Goal: Task Accomplishment & Management: Use online tool/utility

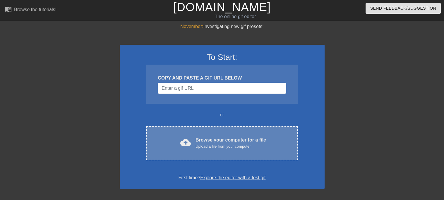
click at [230, 146] on div "Upload a file from your computer" at bounding box center [231, 147] width 71 height 6
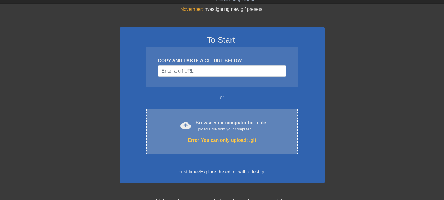
scroll to position [25, 0]
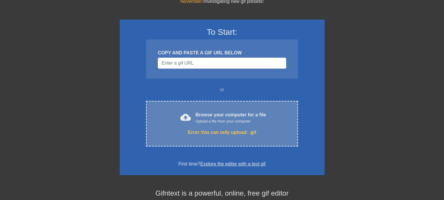
click at [269, 121] on div "cloud_upload Browse your computer for a file Upload a file from your computer" at bounding box center [221, 118] width 127 height 13
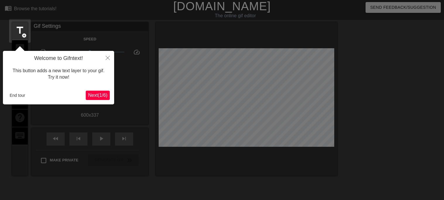
scroll to position [14, 0]
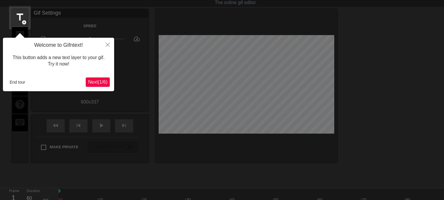
click at [97, 81] on span "Next ( 1 / 6 )" at bounding box center [97, 82] width 19 height 5
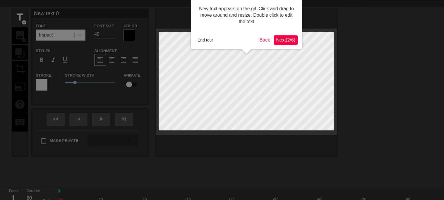
scroll to position [0, 0]
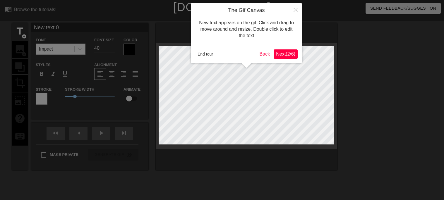
click at [286, 54] on span "Next ( 2 / 6 )" at bounding box center [285, 54] width 19 height 5
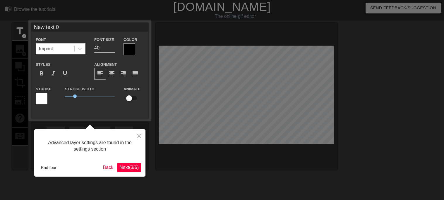
scroll to position [14, 0]
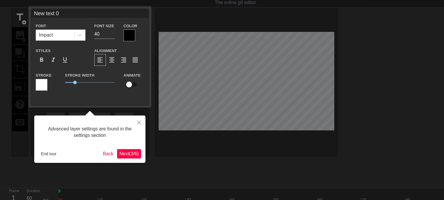
click at [124, 156] on span "Next ( 3 / 6 )" at bounding box center [128, 153] width 19 height 5
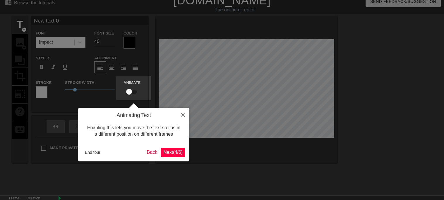
scroll to position [0, 0]
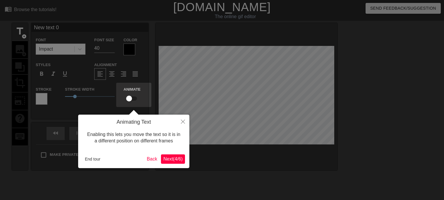
click at [172, 159] on span "Next ( 4 / 6 )" at bounding box center [172, 159] width 19 height 5
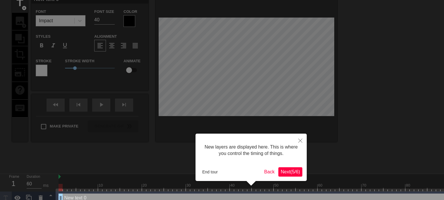
scroll to position [38, 0]
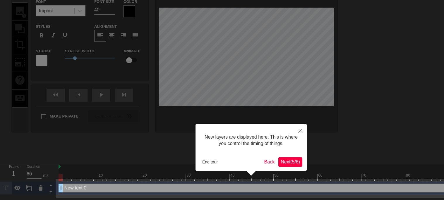
click at [292, 161] on span "Next ( 5 / 6 )" at bounding box center [290, 162] width 19 height 5
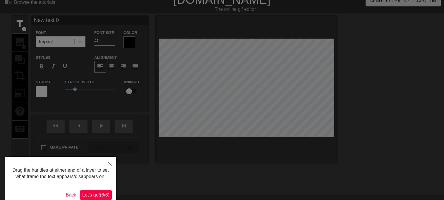
scroll to position [0, 0]
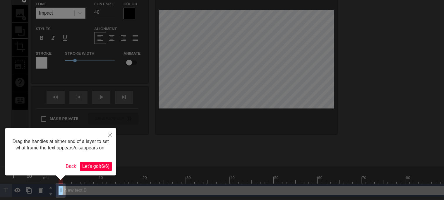
click at [92, 167] on span "Let's go! ( 6 / 6 )" at bounding box center [95, 166] width 27 height 5
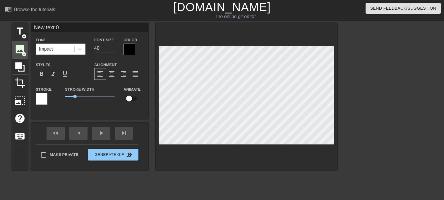
click at [20, 46] on span "image" at bounding box center [19, 49] width 11 height 11
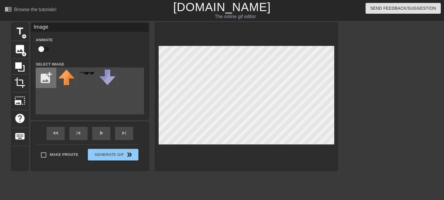
click at [41, 82] on input "file" at bounding box center [46, 78] width 20 height 20
type input "C:\fakepath\cf523d19535d69e5af16a6256407dd0e.jpg"
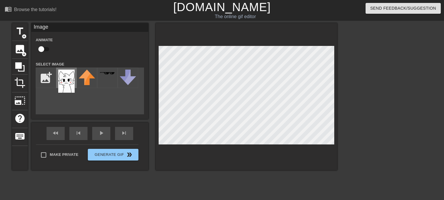
click at [70, 78] on img at bounding box center [66, 81] width 16 height 23
click at [107, 155] on div "Make Private Generate Gif double_arrow" at bounding box center [87, 156] width 102 height 23
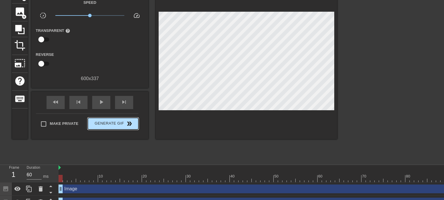
scroll to position [47, 0]
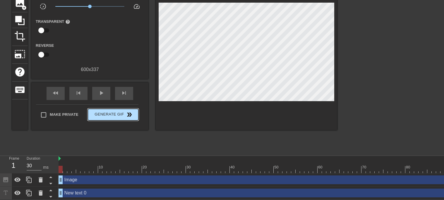
type input "60"
click button "Generate Gif double_arrow" at bounding box center [113, 115] width 51 height 12
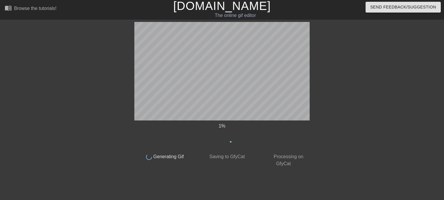
scroll to position [1, 0]
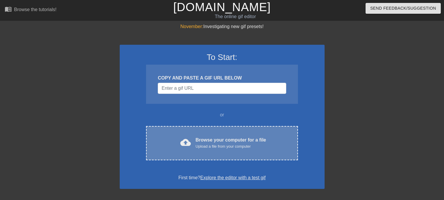
click at [245, 144] on div "Upload a file from your computer" at bounding box center [231, 147] width 71 height 6
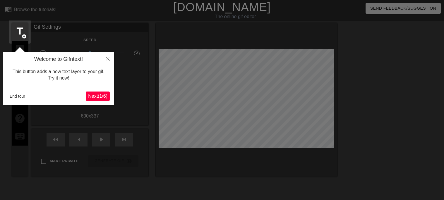
scroll to position [14, 0]
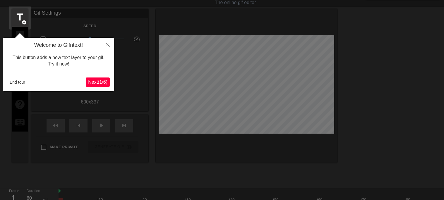
click at [100, 86] on button "Next ( 1 / 6 )" at bounding box center [98, 82] width 24 height 9
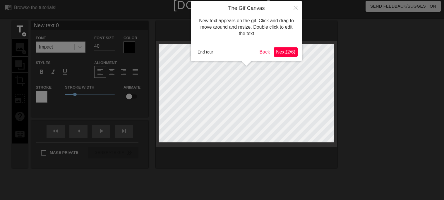
scroll to position [3, 2]
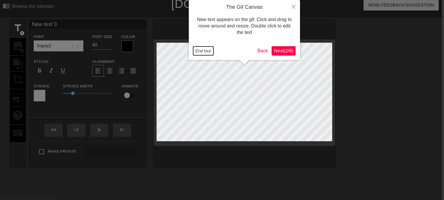
click at [204, 47] on button "End tour" at bounding box center [203, 51] width 20 height 9
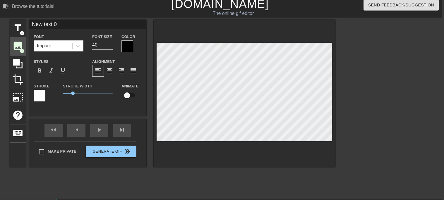
click at [16, 42] on span "image" at bounding box center [17, 45] width 11 height 11
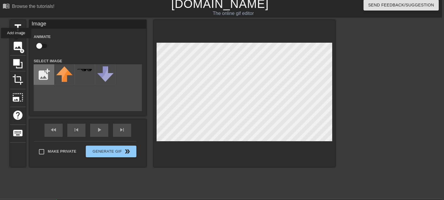
click at [43, 69] on input "file" at bounding box center [44, 75] width 20 height 20
type input "C:\fakepath\cf523d19535d69e5af16a6256407dd0e.jpg"
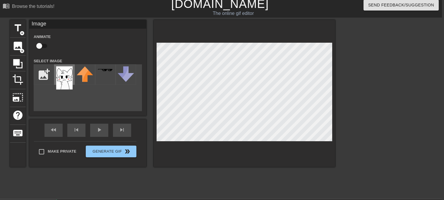
click at [64, 80] on img at bounding box center [64, 77] width 16 height 23
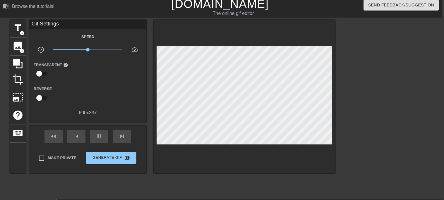
click at [364, 116] on div at bounding box center [386, 108] width 88 height 176
click at [353, 114] on div at bounding box center [386, 108] width 88 height 176
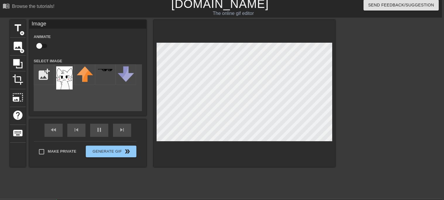
click at [239, 147] on div at bounding box center [245, 93] width 182 height 147
click at [252, 153] on div at bounding box center [245, 93] width 182 height 147
click at [254, 145] on div at bounding box center [245, 93] width 182 height 147
click at [389, 105] on div at bounding box center [386, 108] width 88 height 176
click at [384, 65] on div at bounding box center [386, 108] width 88 height 176
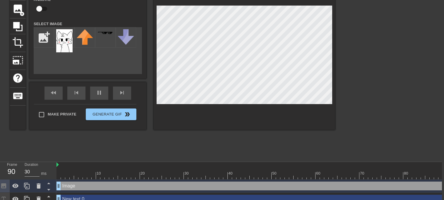
scroll to position [47, 2]
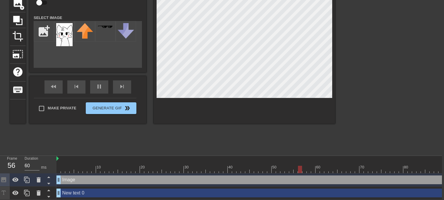
click at [81, 170] on div at bounding box center [325, 169] width 536 height 7
click at [96, 163] on div "10" at bounding box center [98, 165] width 4 height 7
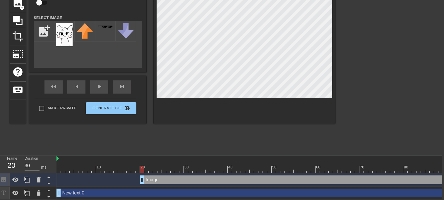
drag, startPoint x: 61, startPoint y: 182, endPoint x: 144, endPoint y: 184, distance: 82.9
drag, startPoint x: 143, startPoint y: 183, endPoint x: 190, endPoint y: 184, distance: 47.2
drag, startPoint x: 190, startPoint y: 170, endPoint x: 185, endPoint y: 169, distance: 4.5
click at [185, 169] on div at bounding box center [186, 169] width 4 height 7
drag, startPoint x: 189, startPoint y: 180, endPoint x: 186, endPoint y: 180, distance: 3.5
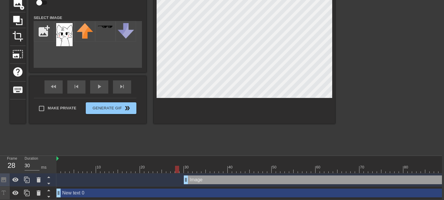
drag, startPoint x: 185, startPoint y: 172, endPoint x: 179, endPoint y: 171, distance: 6.4
click at [179, 171] on div at bounding box center [177, 169] width 4 height 7
drag, startPoint x: 185, startPoint y: 180, endPoint x: 178, endPoint y: 177, distance: 7.1
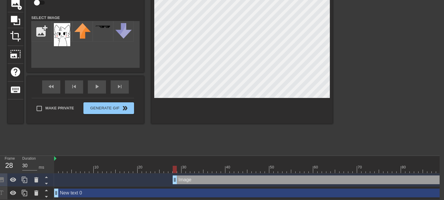
scroll to position [46, 4]
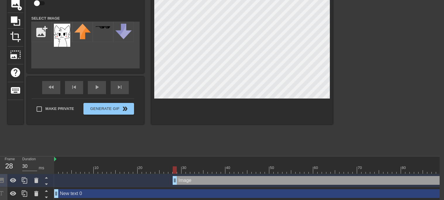
click at [418, 169] on div at bounding box center [322, 170] width 536 height 7
drag, startPoint x: 417, startPoint y: 170, endPoint x: 444, endPoint y: 170, distance: 26.4
click at [440, 170] on html "menu_book Browse the tutorials! [DOMAIN_NAME] The online gif editor Send Feedba…" at bounding box center [218, 77] width 444 height 247
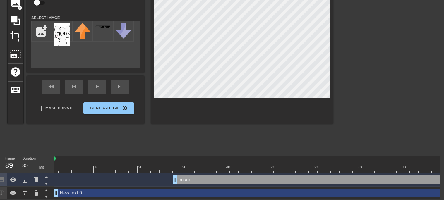
click at [414, 170] on div at bounding box center [322, 169] width 536 height 7
drag, startPoint x: 429, startPoint y: 168, endPoint x: 444, endPoint y: 170, distance: 14.8
click at [440, 170] on html "menu_book Browse the tutorials! [DOMAIN_NAME] The online gif editor Send Feedba…" at bounding box center [218, 76] width 444 height 247
click at [34, 193] on icon at bounding box center [36, 193] width 7 height 7
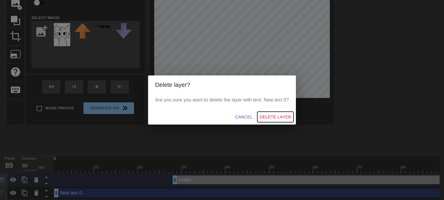
click at [281, 117] on span "Delete Layer" at bounding box center [276, 117] width 32 height 7
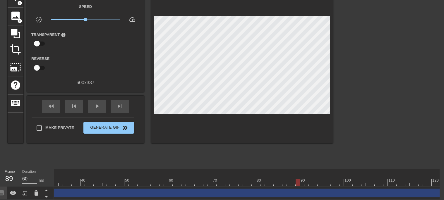
scroll to position [0, 144]
click at [359, 177] on div at bounding box center [360, 178] width 4 height 7
click at [372, 184] on div at bounding box center [178, 182] width 536 height 7
click at [384, 182] on div at bounding box center [178, 182] width 536 height 7
click at [354, 184] on div at bounding box center [178, 182] width 536 height 7
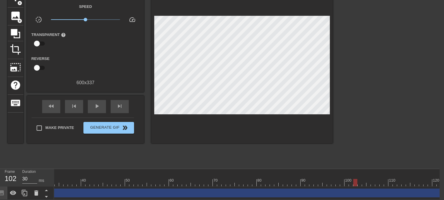
scroll to position [0, 151]
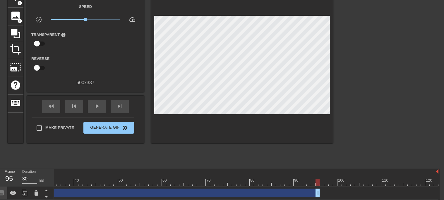
drag, startPoint x: 435, startPoint y: 193, endPoint x: 315, endPoint y: 199, distance: 119.6
click at [315, 199] on html "menu_book Browse the tutorials! [DOMAIN_NAME] The online gif editor Send Feedba…" at bounding box center [218, 83] width 444 height 233
drag, startPoint x: 318, startPoint y: 194, endPoint x: 322, endPoint y: 193, distance: 3.8
click at [378, 45] on div at bounding box center [384, 78] width 88 height 176
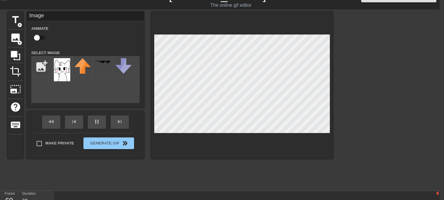
scroll to position [33, 4]
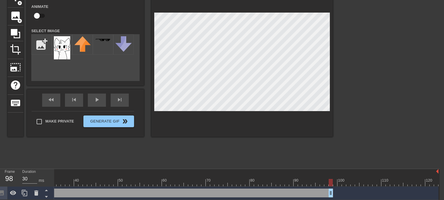
drag, startPoint x: 344, startPoint y: 194, endPoint x: 330, endPoint y: 194, distance: 13.5
drag, startPoint x: 331, startPoint y: 193, endPoint x: 346, endPoint y: 196, distance: 15.1
click at [64, 45] on img at bounding box center [62, 47] width 16 height 23
type input "30"
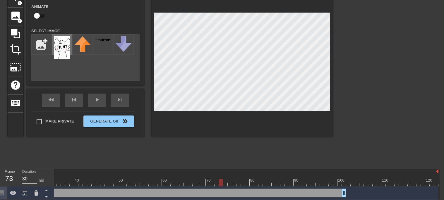
click at [66, 50] on img at bounding box center [62, 47] width 16 height 23
click at [40, 47] on input "file" at bounding box center [42, 45] width 20 height 20
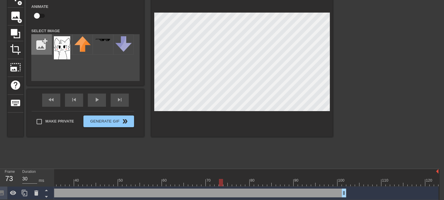
type input "C:\fakepath\cf523d19535d69e5af16a6256407dd0e.jpg"
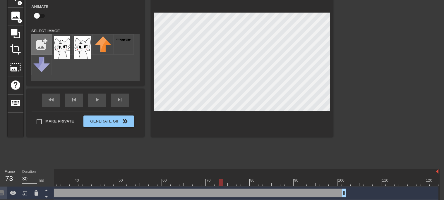
click at [43, 49] on input "file" at bounding box center [42, 45] width 20 height 20
click at [42, 42] on input "file" at bounding box center [42, 45] width 20 height 20
click at [46, 49] on input "file" at bounding box center [42, 45] width 20 height 20
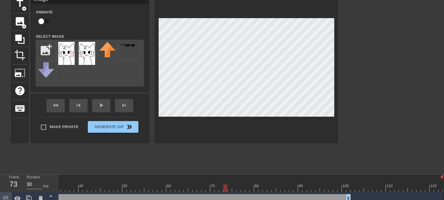
scroll to position [33, 0]
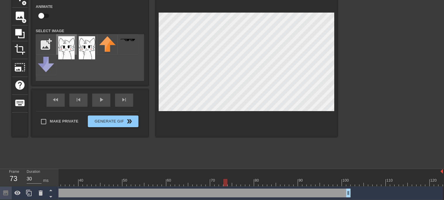
click at [70, 52] on img at bounding box center [66, 47] width 16 height 23
click at [87, 51] on img at bounding box center [87, 47] width 16 height 23
click at [67, 41] on img at bounding box center [66, 47] width 16 height 23
click at [83, 46] on img at bounding box center [87, 47] width 16 height 23
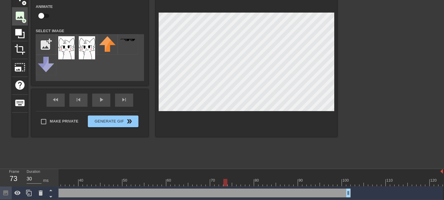
click at [23, 20] on span "add_circle" at bounding box center [24, 20] width 5 height 5
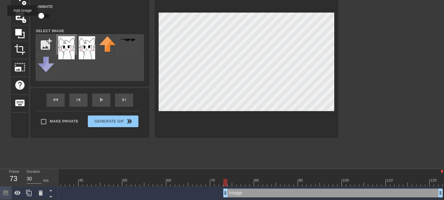
click at [75, 51] on div at bounding box center [66, 44] width 20 height 20
click at [86, 49] on img at bounding box center [87, 47] width 16 height 23
click at [24, 20] on span "add_circle" at bounding box center [24, 20] width 5 height 5
click at [86, 50] on img at bounding box center [87, 47] width 16 height 23
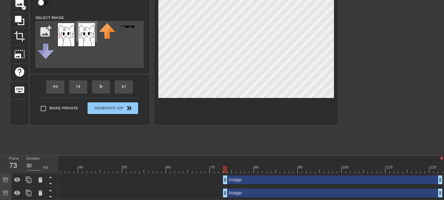
scroll to position [60, 0]
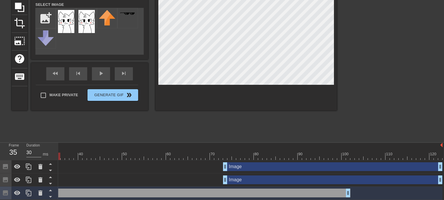
drag, startPoint x: 59, startPoint y: 154, endPoint x: 64, endPoint y: 155, distance: 4.6
click at [64, 155] on div at bounding box center [175, 156] width 536 height 7
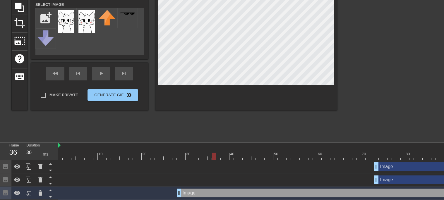
scroll to position [60, 0]
click at [60, 147] on img at bounding box center [60, 145] width 2 height 5
drag, startPoint x: 188, startPoint y: 154, endPoint x: 179, endPoint y: 152, distance: 9.4
click at [179, 152] on div "10 20 30 40 50 60 70 80 90 100 110 120" at bounding box center [327, 151] width 536 height 17
click at [176, 156] on div at bounding box center [327, 156] width 536 height 7
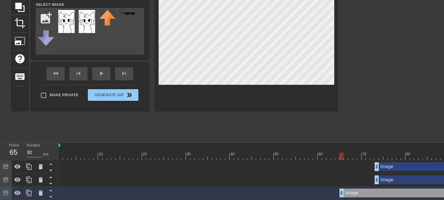
click at [182, 150] on div at bounding box center [184, 152] width 4 height 7
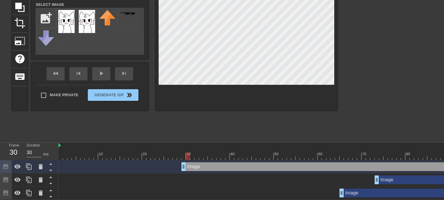
drag, startPoint x: 183, startPoint y: 156, endPoint x: 188, endPoint y: 154, distance: 5.6
click at [188, 154] on div at bounding box center [188, 156] width 4 height 7
drag, startPoint x: 186, startPoint y: 157, endPoint x: 189, endPoint y: 156, distance: 3.0
click at [189, 156] on div at bounding box center [188, 156] width 4 height 7
click at [187, 157] on div at bounding box center [188, 156] width 4 height 7
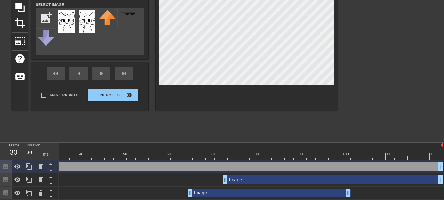
scroll to position [60, 4]
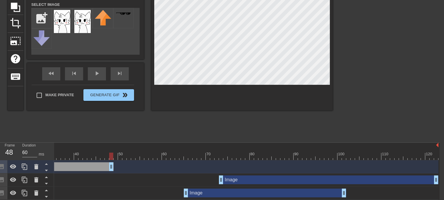
drag, startPoint x: 437, startPoint y: 169, endPoint x: 113, endPoint y: 178, distance: 324.3
click at [113, 178] on div "Image drag_handle drag_handle Image drag_handle drag_handle Image drag_handle d…" at bounding box center [96, 180] width 386 height 40
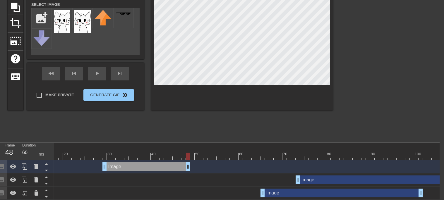
scroll to position [0, 73]
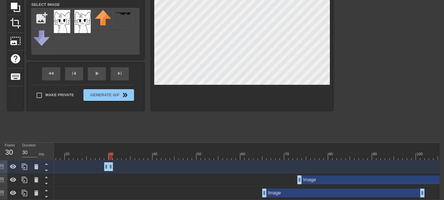
drag, startPoint x: 188, startPoint y: 167, endPoint x: 110, endPoint y: 168, distance: 78.2
drag, startPoint x: 110, startPoint y: 168, endPoint x: 105, endPoint y: 167, distance: 4.1
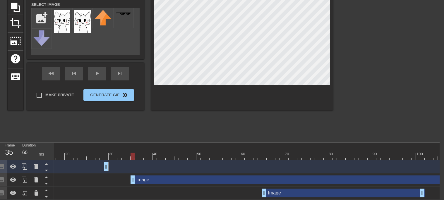
drag, startPoint x: 299, startPoint y: 178, endPoint x: 131, endPoint y: 174, distance: 167.8
click at [131, 174] on div "Image drag_handle drag_handle" at bounding box center [249, 180] width 536 height 13
drag, startPoint x: 132, startPoint y: 178, endPoint x: 111, endPoint y: 174, distance: 21.1
click at [111, 174] on div "Image drag_handle drag_handle" at bounding box center [249, 180] width 536 height 13
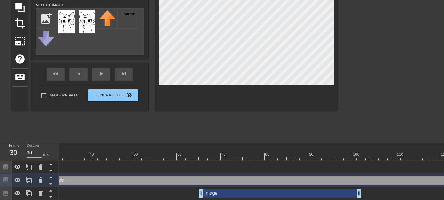
scroll to position [0, 151]
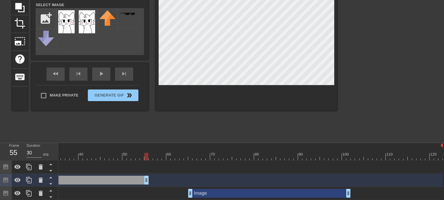
drag, startPoint x: 439, startPoint y: 182, endPoint x: 144, endPoint y: 181, distance: 295.5
drag, startPoint x: 146, startPoint y: 182, endPoint x: 82, endPoint y: 184, distance: 64.4
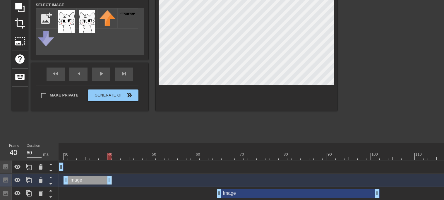
scroll to position [0, 0]
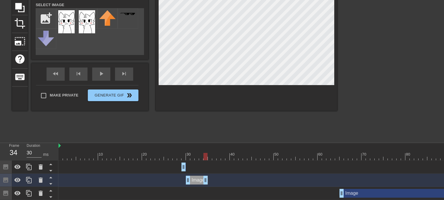
drag, startPoint x: 233, startPoint y: 179, endPoint x: 208, endPoint y: 178, distance: 25.8
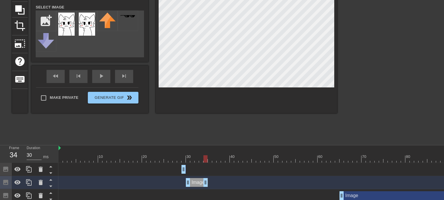
scroll to position [60, 0]
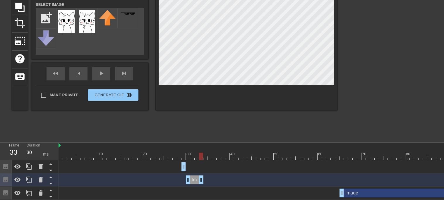
drag, startPoint x: 207, startPoint y: 182, endPoint x: 204, endPoint y: 182, distance: 3.0
click at [204, 182] on div "Image drag_handle drag_handle" at bounding box center [327, 180] width 536 height 9
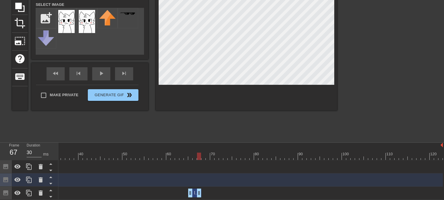
drag, startPoint x: 346, startPoint y: 194, endPoint x: 197, endPoint y: 193, distance: 148.5
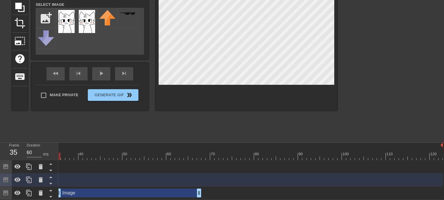
drag, startPoint x: 190, startPoint y: 192, endPoint x: 60, endPoint y: 194, distance: 130.3
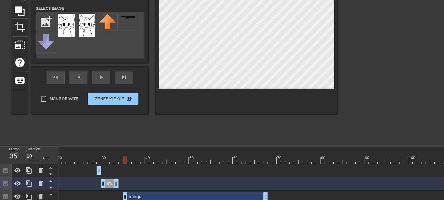
scroll to position [0, 72]
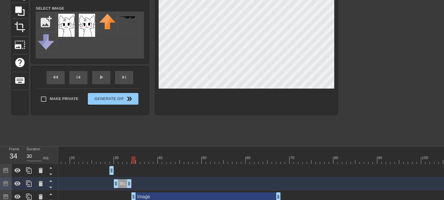
drag, startPoint x: 138, startPoint y: 195, endPoint x: 133, endPoint y: 195, distance: 4.7
drag, startPoint x: 134, startPoint y: 196, endPoint x: 129, endPoint y: 196, distance: 4.1
drag, startPoint x: 129, startPoint y: 196, endPoint x: 132, endPoint y: 196, distance: 3.2
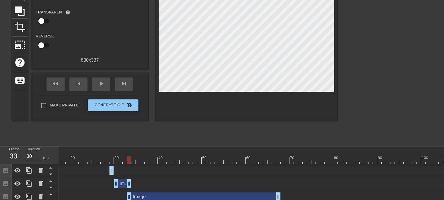
drag, startPoint x: 134, startPoint y: 195, endPoint x: 131, endPoint y: 195, distance: 3.5
click at [122, 185] on div "Image drag_handle drag_handle" at bounding box center [123, 184] width 18 height 9
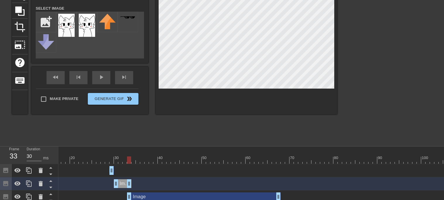
click at [148, 194] on div "Image drag_handle drag_handle" at bounding box center [204, 197] width 154 height 9
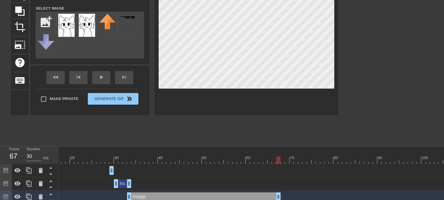
click at [167, 196] on div "Image drag_handle drag_handle" at bounding box center [204, 197] width 154 height 9
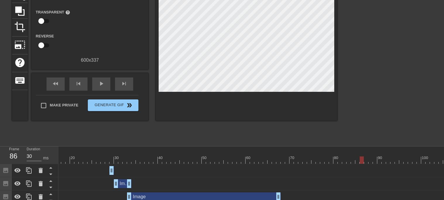
click at [125, 155] on div at bounding box center [125, 156] width 4 height 7
click at [134, 199] on div "Image drag_handle drag_handle" at bounding box center [204, 197] width 154 height 9
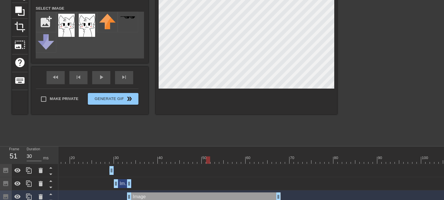
scroll to position [60, 0]
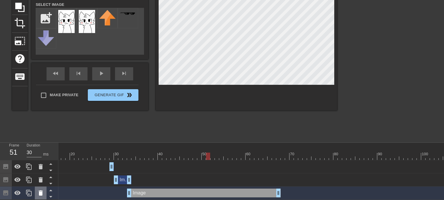
click at [37, 194] on icon at bounding box center [40, 193] width 7 height 7
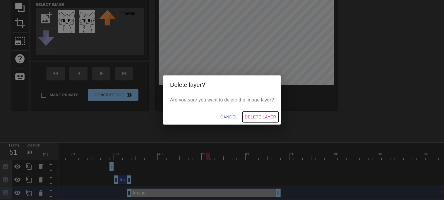
click at [252, 117] on span "Delete Layer" at bounding box center [261, 117] width 32 height 7
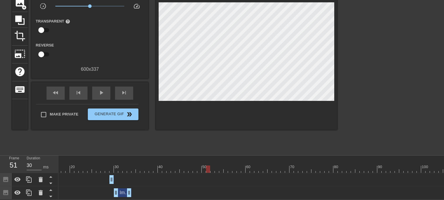
scroll to position [47, 0]
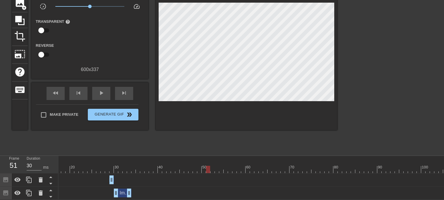
click at [71, 168] on div at bounding box center [255, 169] width 536 height 7
click at [119, 166] on div at bounding box center [255, 169] width 536 height 7
drag, startPoint x: 122, startPoint y: 168, endPoint x: 129, endPoint y: 166, distance: 7.8
click at [129, 166] on div at bounding box center [129, 169] width 4 height 7
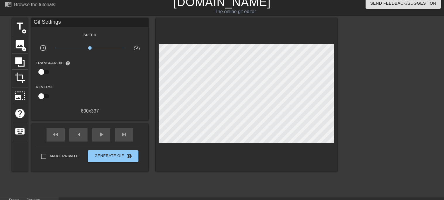
scroll to position [0, 0]
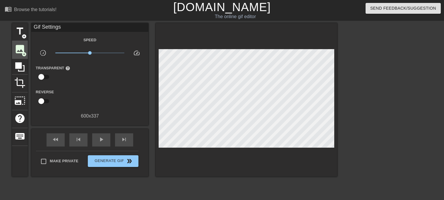
click at [22, 49] on span "image" at bounding box center [19, 49] width 11 height 11
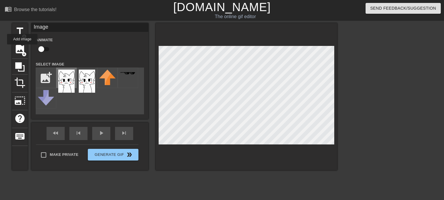
click at [66, 76] on img at bounding box center [66, 81] width 16 height 23
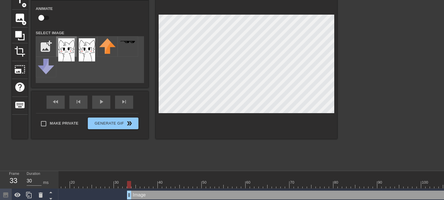
scroll to position [60, 0]
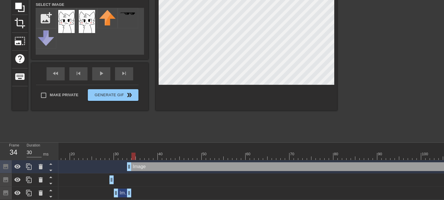
click at [135, 157] on div at bounding box center [255, 156] width 536 height 7
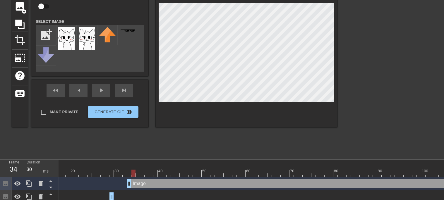
scroll to position [37, 0]
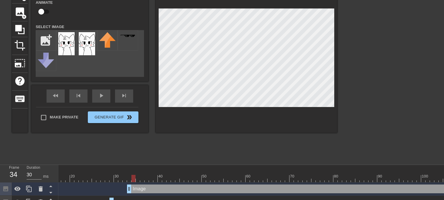
click at [255, 107] on div at bounding box center [247, 59] width 182 height 147
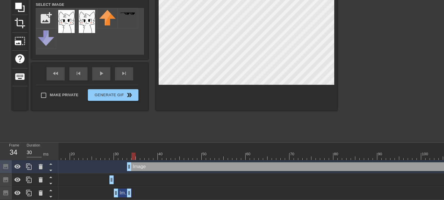
scroll to position [0, 151]
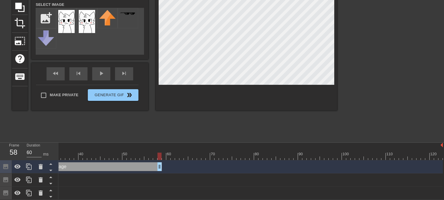
drag, startPoint x: 440, startPoint y: 167, endPoint x: 151, endPoint y: 160, distance: 288.3
click at [151, 160] on div "10 20 30 40 50 60 70 80 90 100 110 120 Image drag_handle drag_handle Image drag…" at bounding box center [252, 171] width 386 height 57
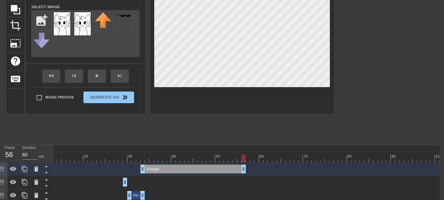
scroll to position [60, 4]
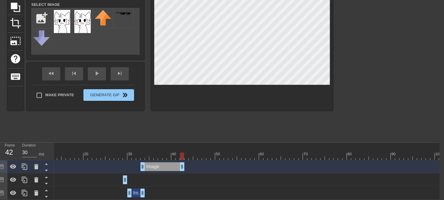
drag, startPoint x: 244, startPoint y: 166, endPoint x: 183, endPoint y: 170, distance: 61.3
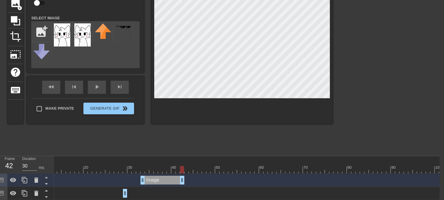
scroll to position [46, 4]
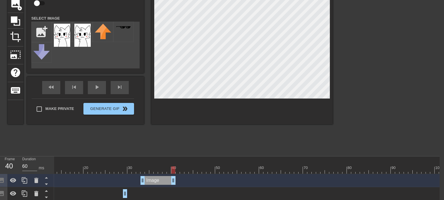
drag, startPoint x: 182, startPoint y: 179, endPoint x: 175, endPoint y: 180, distance: 7.5
click at [13, 9] on div "image add_circle" at bounding box center [16, 4] width 16 height 18
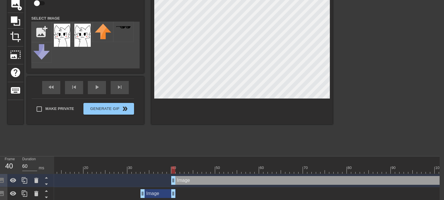
scroll to position [73, 4]
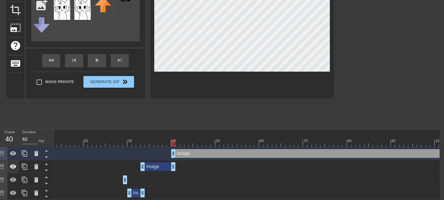
click at [15, 164] on icon at bounding box center [13, 166] width 7 height 7
click at [15, 166] on icon at bounding box center [13, 167] width 6 height 6
click at [13, 156] on icon at bounding box center [13, 153] width 7 height 7
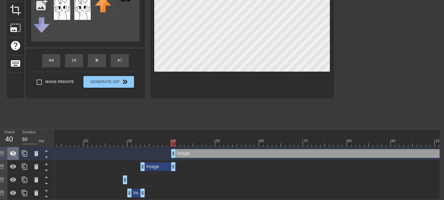
click at [13, 156] on icon at bounding box center [13, 153] width 7 height 7
click at [39, 153] on icon at bounding box center [36, 153] width 7 height 7
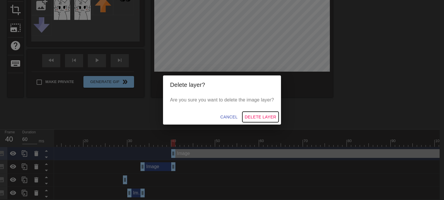
click at [258, 115] on span "Delete Layer" at bounding box center [261, 117] width 32 height 7
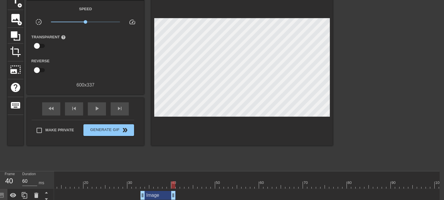
scroll to position [0, 4]
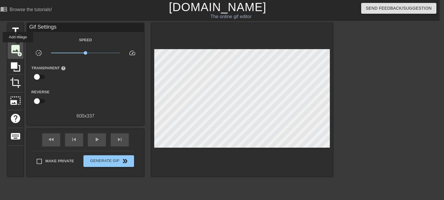
click at [18, 47] on span "image" at bounding box center [15, 49] width 11 height 11
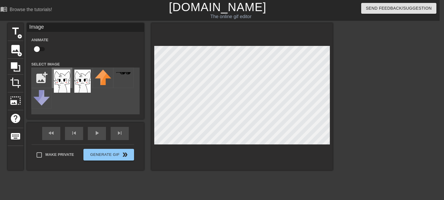
click at [57, 84] on img at bounding box center [62, 81] width 16 height 23
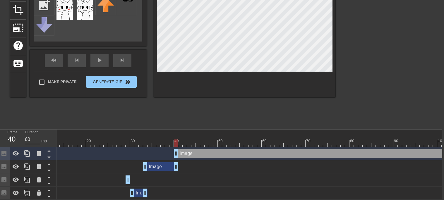
scroll to position [73, 1]
click at [16, 150] on icon at bounding box center [16, 153] width 7 height 7
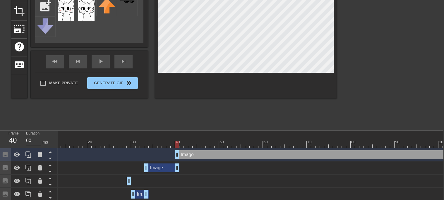
scroll to position [73, 1]
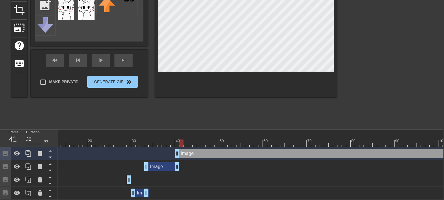
drag, startPoint x: 169, startPoint y: 143, endPoint x: 183, endPoint y: 145, distance: 13.6
click at [183, 145] on div at bounding box center [272, 143] width 536 height 7
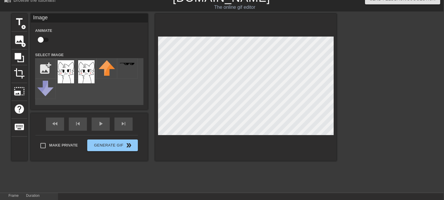
scroll to position [5, 0]
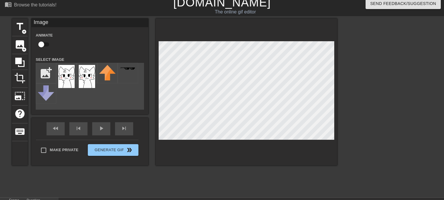
click at [277, 143] on div at bounding box center [247, 91] width 182 height 147
click at [360, 145] on div at bounding box center [388, 106] width 88 height 176
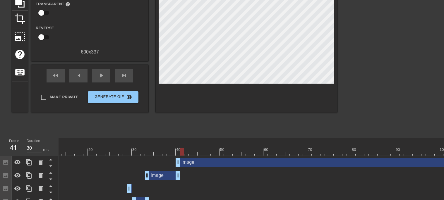
scroll to position [69, 0]
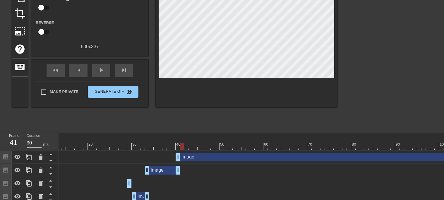
click at [186, 156] on div "Image drag_handle drag_handle" at bounding box center [358, 157] width 365 height 9
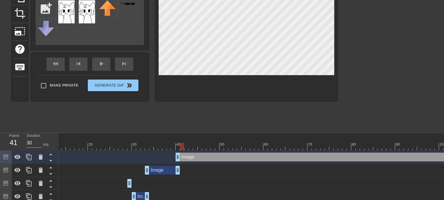
drag, startPoint x: 181, startPoint y: 148, endPoint x: 184, endPoint y: 148, distance: 3.2
click at [184, 148] on div at bounding box center [182, 146] width 4 height 7
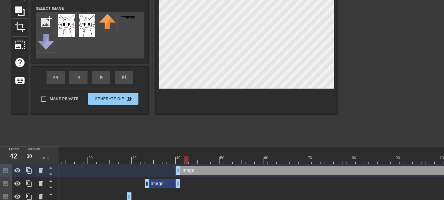
scroll to position [55, 0]
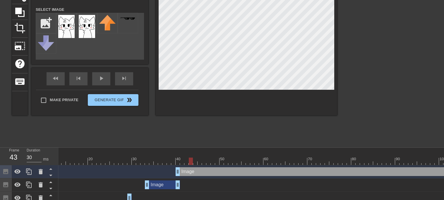
drag, startPoint x: 187, startPoint y: 161, endPoint x: 190, endPoint y: 159, distance: 3.2
click at [190, 159] on div at bounding box center [191, 161] width 4 height 7
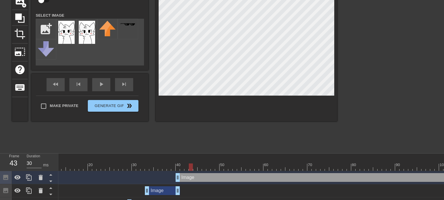
scroll to position [45, 0]
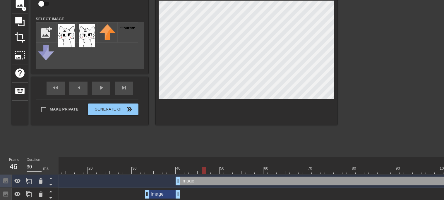
drag, startPoint x: 191, startPoint y: 168, endPoint x: 205, endPoint y: 169, distance: 13.8
click at [205, 169] on div at bounding box center [204, 170] width 4 height 7
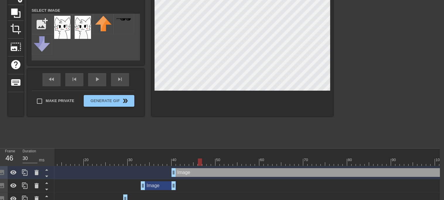
scroll to position [60, 4]
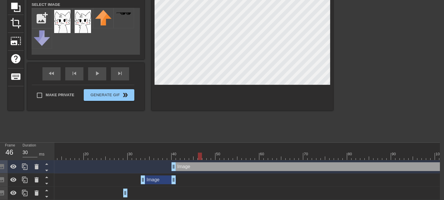
click at [199, 156] on div at bounding box center [200, 156] width 4 height 7
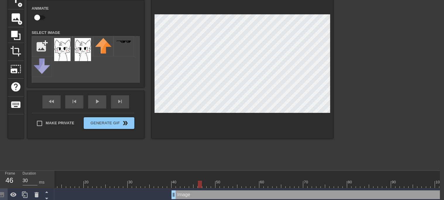
scroll to position [33, 4]
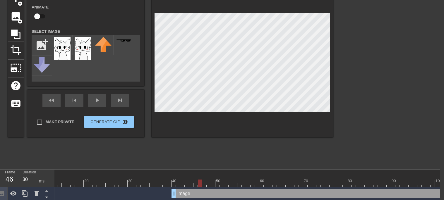
click at [201, 180] on div at bounding box center [200, 183] width 4 height 7
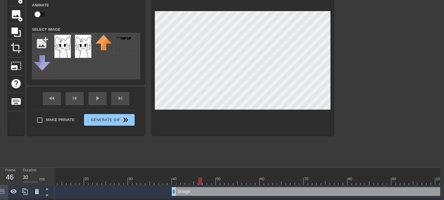
scroll to position [35, 4]
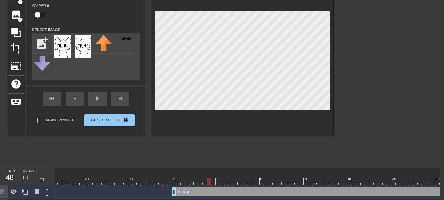
drag, startPoint x: 199, startPoint y: 183, endPoint x: 210, endPoint y: 184, distance: 11.7
click at [210, 184] on div at bounding box center [209, 181] width 4 height 7
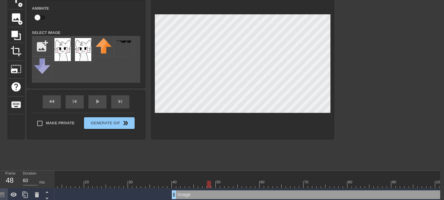
scroll to position [30, 4]
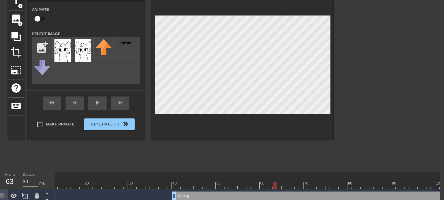
drag, startPoint x: 209, startPoint y: 186, endPoint x: 276, endPoint y: 185, distance: 66.8
click at [276, 185] on div at bounding box center [275, 185] width 4 height 7
drag, startPoint x: 276, startPoint y: 185, endPoint x: 285, endPoint y: 182, distance: 9.5
click at [285, 182] on div at bounding box center [284, 185] width 4 height 7
drag, startPoint x: 284, startPoint y: 187, endPoint x: 354, endPoint y: 185, distance: 70.0
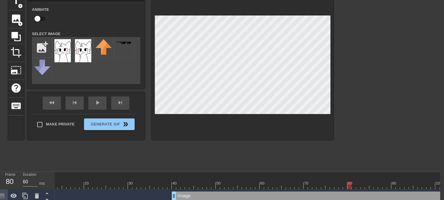
click at [352, 185] on div at bounding box center [350, 185] width 4 height 7
drag, startPoint x: 354, startPoint y: 185, endPoint x: 406, endPoint y: 186, distance: 52.4
click at [406, 186] on div at bounding box center [407, 185] width 4 height 7
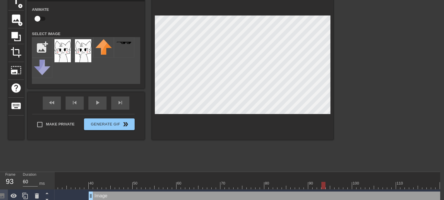
scroll to position [0, 151]
drag, startPoint x: 308, startPoint y: 185, endPoint x: 353, endPoint y: 188, distance: 45.2
click at [353, 188] on div at bounding box center [353, 185] width 4 height 7
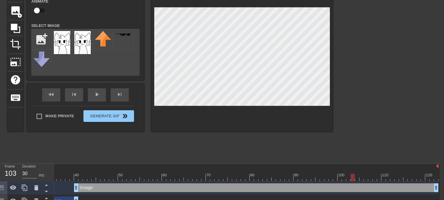
scroll to position [47, 4]
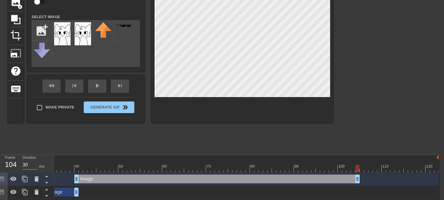
drag, startPoint x: 437, startPoint y: 182, endPoint x: 360, endPoint y: 178, distance: 77.4
click at [360, 178] on div "Image drag_handle drag_handle" at bounding box center [171, 179] width 536 height 9
drag, startPoint x: 356, startPoint y: 168, endPoint x: 367, endPoint y: 170, distance: 11.4
click at [367, 170] on div at bounding box center [366, 168] width 4 height 7
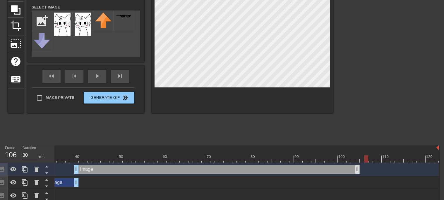
scroll to position [53, 4]
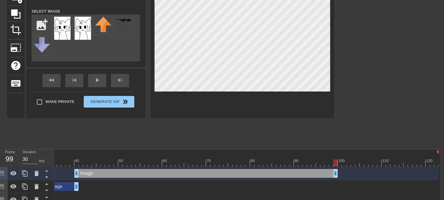
drag, startPoint x: 356, startPoint y: 174, endPoint x: 329, endPoint y: 172, distance: 27.6
drag, startPoint x: 330, startPoint y: 164, endPoint x: 336, endPoint y: 166, distance: 6.9
click at [336, 166] on div at bounding box center [336, 163] width 4 height 7
drag, startPoint x: 331, startPoint y: 174, endPoint x: 320, endPoint y: 173, distance: 11.4
click at [320, 173] on div "Image drag_handle drag_handle" at bounding box center [171, 173] width 536 height 9
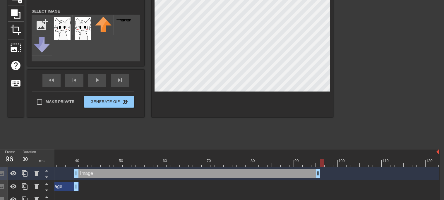
drag, startPoint x: 317, startPoint y: 163, endPoint x: 323, endPoint y: 166, distance: 6.9
click at [323, 166] on div at bounding box center [322, 163] width 4 height 7
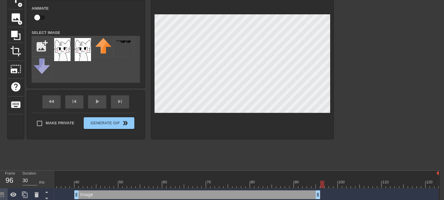
scroll to position [28, 4]
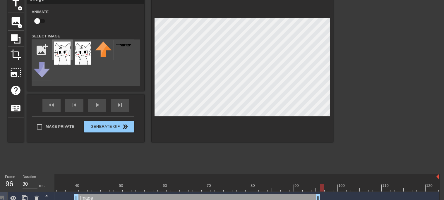
click at [64, 57] on img at bounding box center [62, 53] width 16 height 23
click at [45, 47] on input "file" at bounding box center [42, 50] width 20 height 20
click at [17, 20] on span "image" at bounding box center [15, 21] width 11 height 11
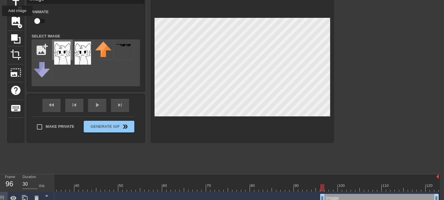
click at [64, 47] on img at bounding box center [62, 53] width 16 height 23
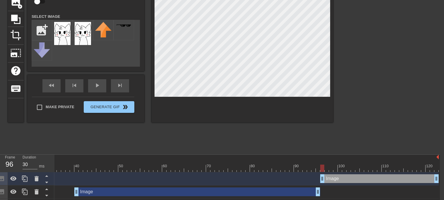
scroll to position [49, 4]
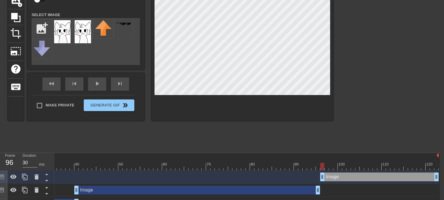
click at [244, 95] on div at bounding box center [243, 47] width 182 height 147
drag, startPoint x: 322, startPoint y: 168, endPoint x: 348, endPoint y: 169, distance: 26.4
click at [348, 169] on div at bounding box center [349, 166] width 4 height 7
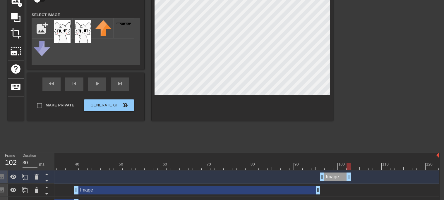
drag, startPoint x: 438, startPoint y: 179, endPoint x: 348, endPoint y: 175, distance: 90.3
click at [348, 175] on div "Image drag_handle drag_handle" at bounding box center [171, 177] width 536 height 9
drag, startPoint x: 343, startPoint y: 165, endPoint x: 349, endPoint y: 166, distance: 6.4
click at [349, 166] on div at bounding box center [349, 166] width 4 height 7
drag, startPoint x: 344, startPoint y: 175, endPoint x: 352, endPoint y: 174, distance: 8.5
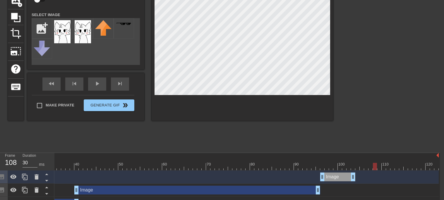
drag, startPoint x: 352, startPoint y: 168, endPoint x: 381, endPoint y: 172, distance: 28.7
click at [381, 172] on div "10 20 30 40 50 60 70 80 90 100 110 120 Image drag_handle drag_handle Image drag…" at bounding box center [247, 194] width 386 height 83
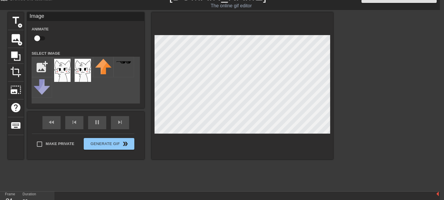
scroll to position [9, 4]
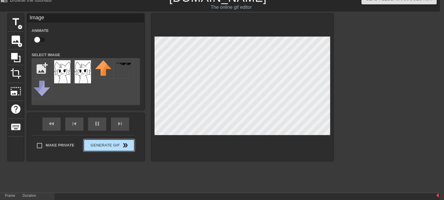
click at [104, 144] on div "Make Private Generate Gif double_arrow" at bounding box center [83, 146] width 102 height 23
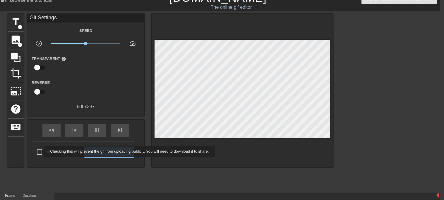
type input "30"
click at [40, 152] on input "Make Private" at bounding box center [39, 152] width 12 height 12
checkbox input "true"
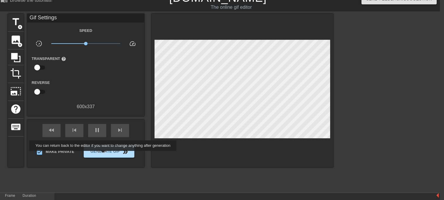
type input "60"
click at [103, 155] on span "Generate Gif double_arrow" at bounding box center [109, 151] width 46 height 7
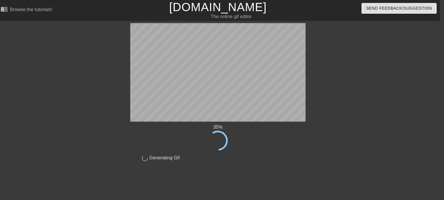
scroll to position [1, 4]
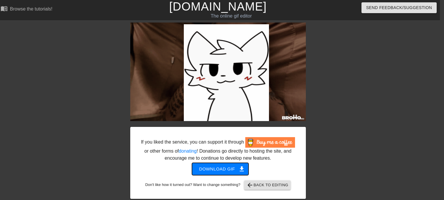
click at [213, 171] on span "Download gif get_app" at bounding box center [220, 169] width 42 height 8
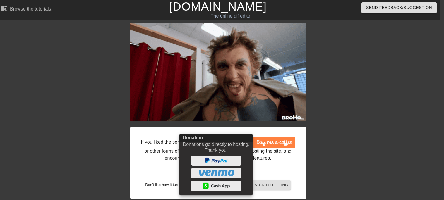
click at [142, 169] on div at bounding box center [222, 100] width 444 height 200
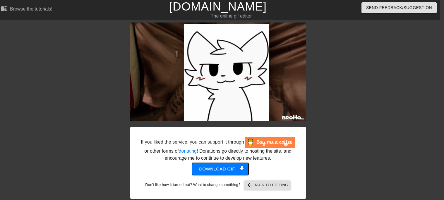
click at [209, 170] on span "Download gif get_app" at bounding box center [220, 169] width 42 height 8
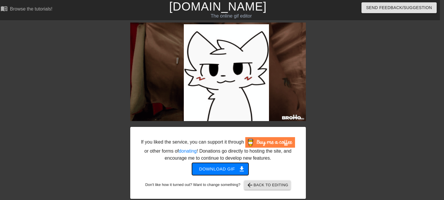
click at [204, 169] on span "Download gif get_app" at bounding box center [220, 169] width 42 height 8
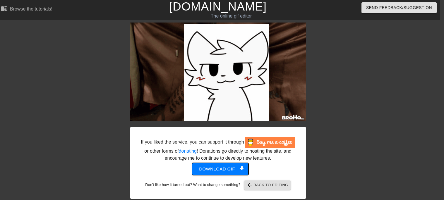
click at [238, 170] on span "get_app" at bounding box center [241, 169] width 7 height 7
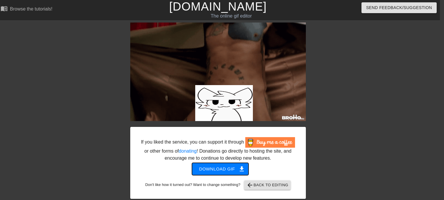
click at [208, 168] on span "Download gif get_app" at bounding box center [220, 169] width 42 height 8
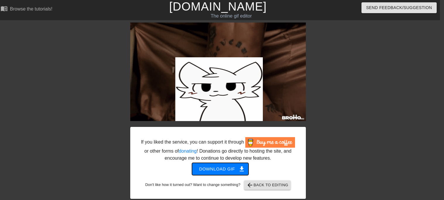
click at [208, 168] on span "Download gif get_app" at bounding box center [220, 169] width 42 height 8
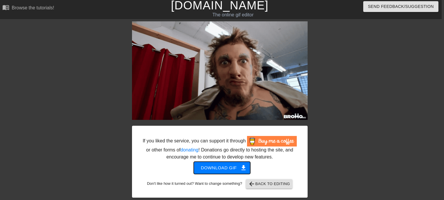
scroll to position [2, 4]
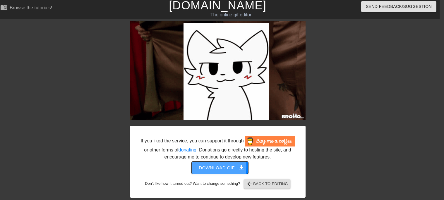
click at [204, 166] on span "Download gif get_app" at bounding box center [220, 168] width 42 height 8
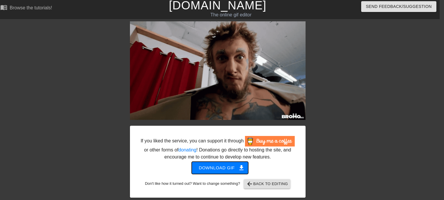
click at [204, 166] on span "Download gif get_app" at bounding box center [220, 168] width 42 height 8
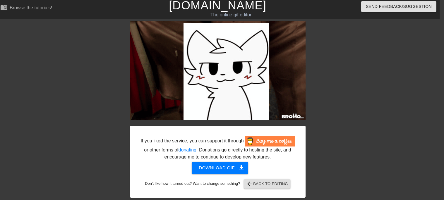
click at [193, 94] on img at bounding box center [218, 70] width 176 height 99
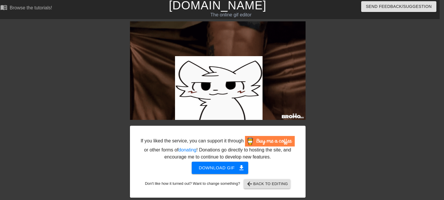
click at [193, 94] on img at bounding box center [218, 70] width 176 height 99
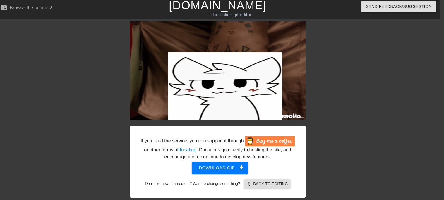
click at [193, 94] on img at bounding box center [218, 70] width 176 height 99
